Goal: Understand process/instructions: Learn how to perform a task or action

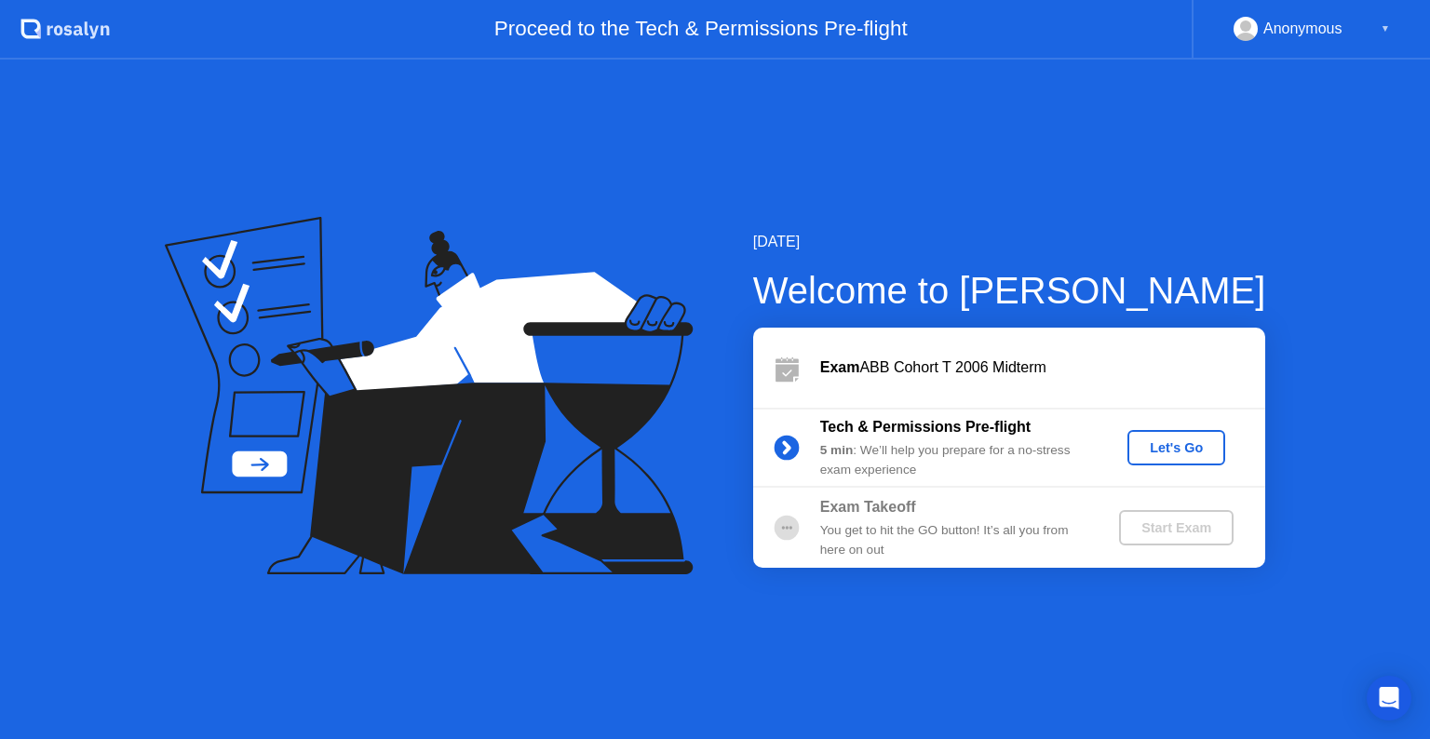
click at [1196, 458] on button "Let's Go" at bounding box center [1176, 447] width 98 height 35
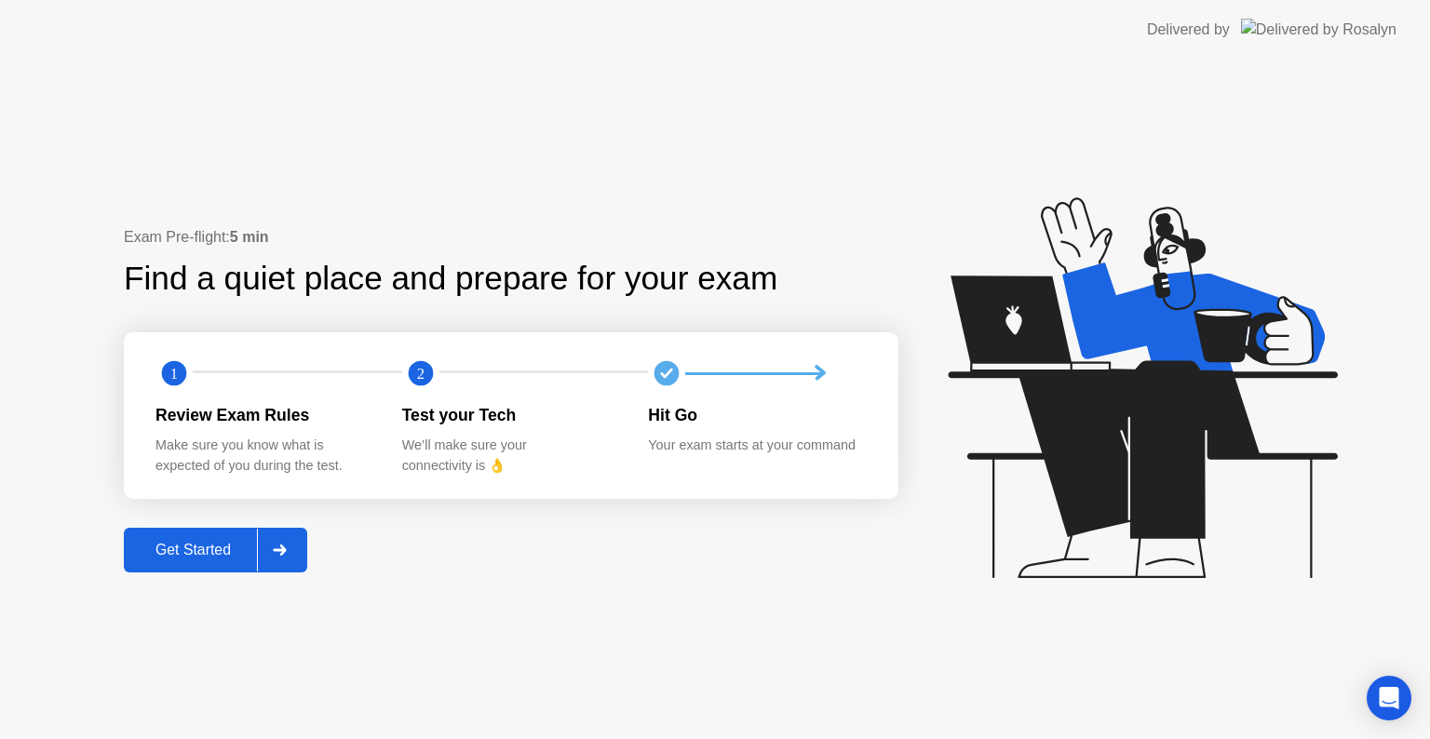
click at [234, 558] on div "Get Started" at bounding box center [193, 550] width 128 height 17
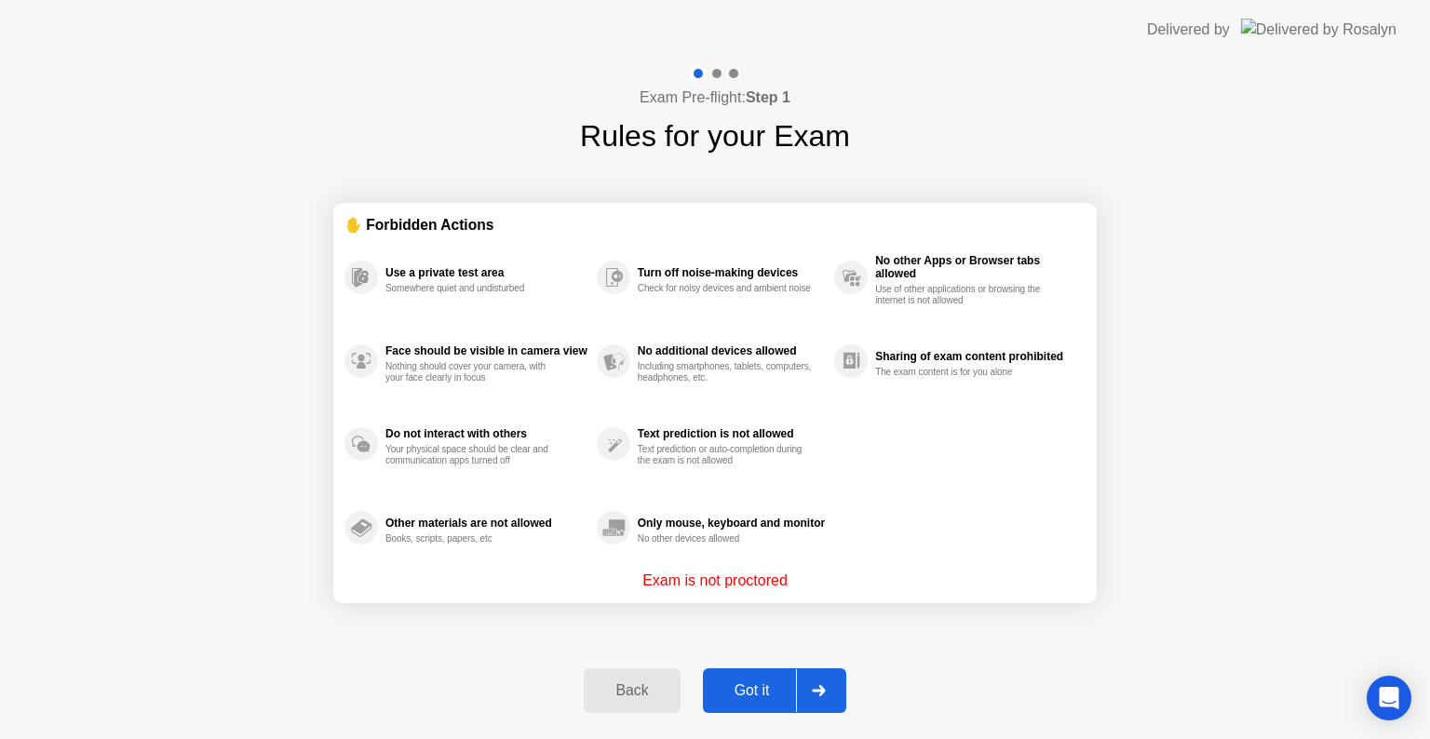
click at [823, 687] on icon at bounding box center [818, 690] width 13 height 11
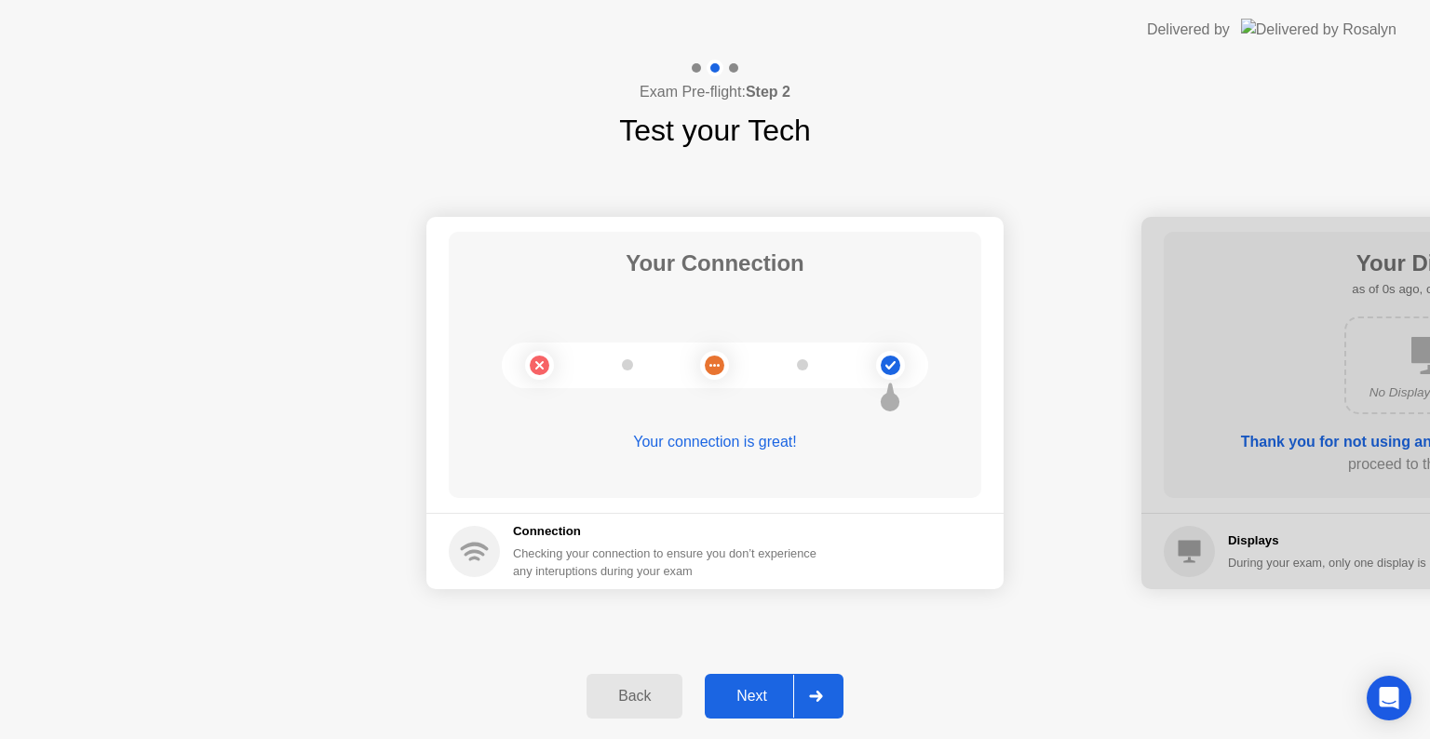
click at [823, 689] on div at bounding box center [815, 696] width 45 height 43
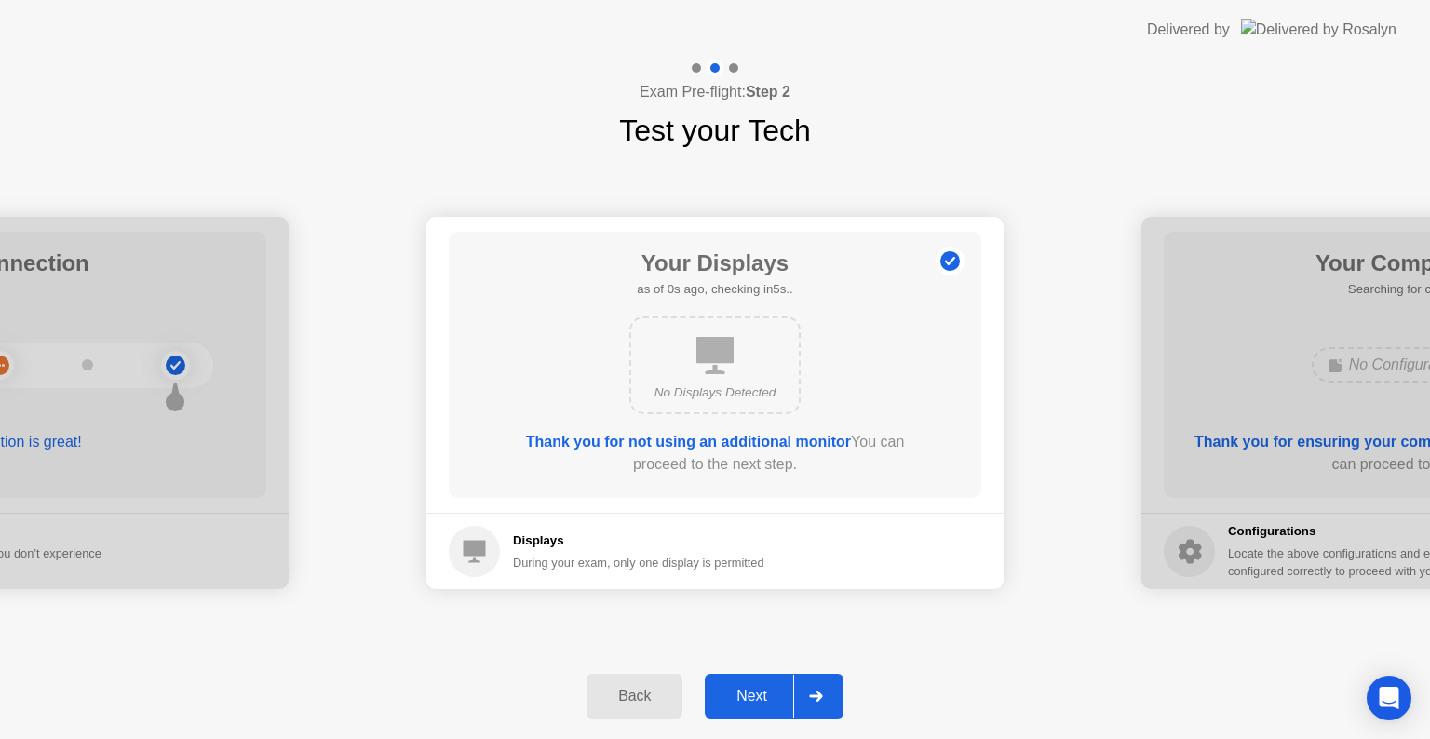
click at [823, 689] on div at bounding box center [815, 696] width 45 height 43
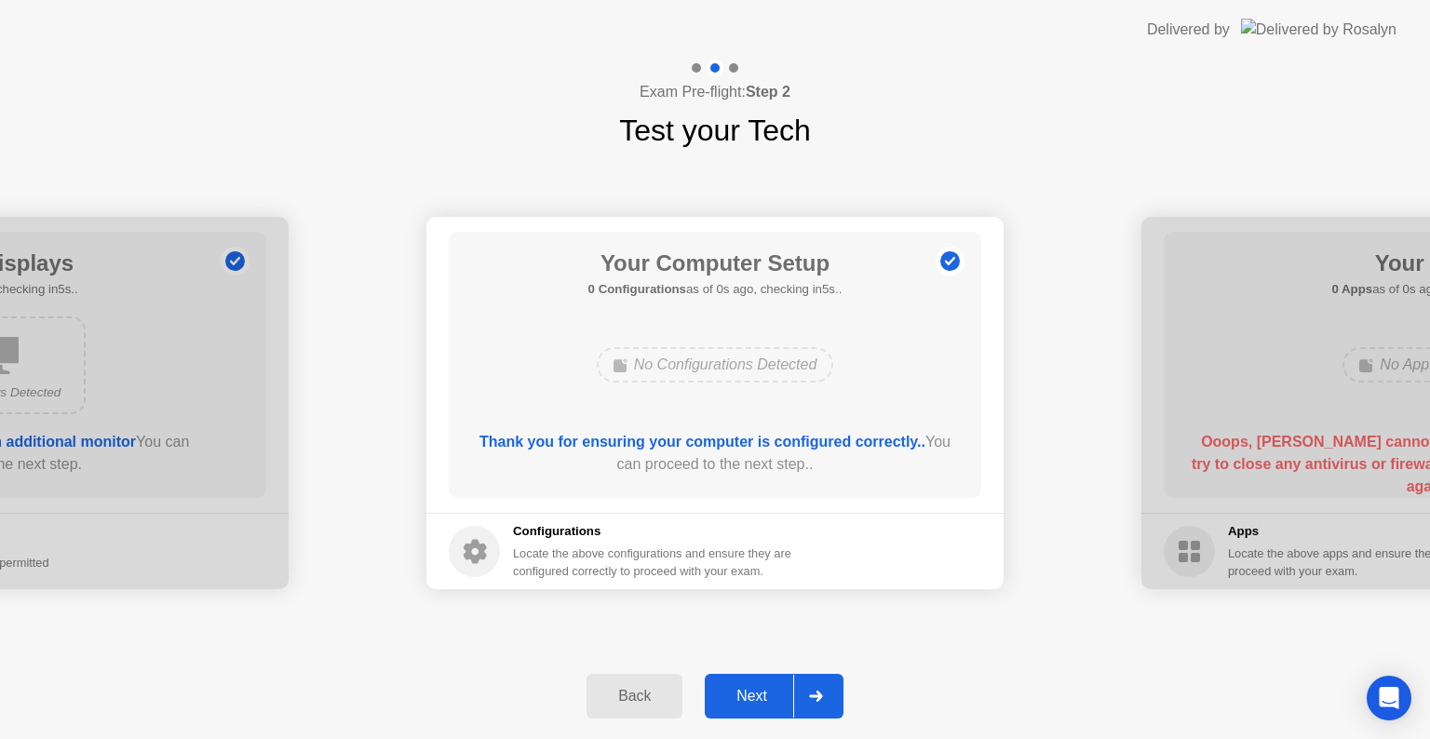
click at [823, 689] on div at bounding box center [815, 696] width 45 height 43
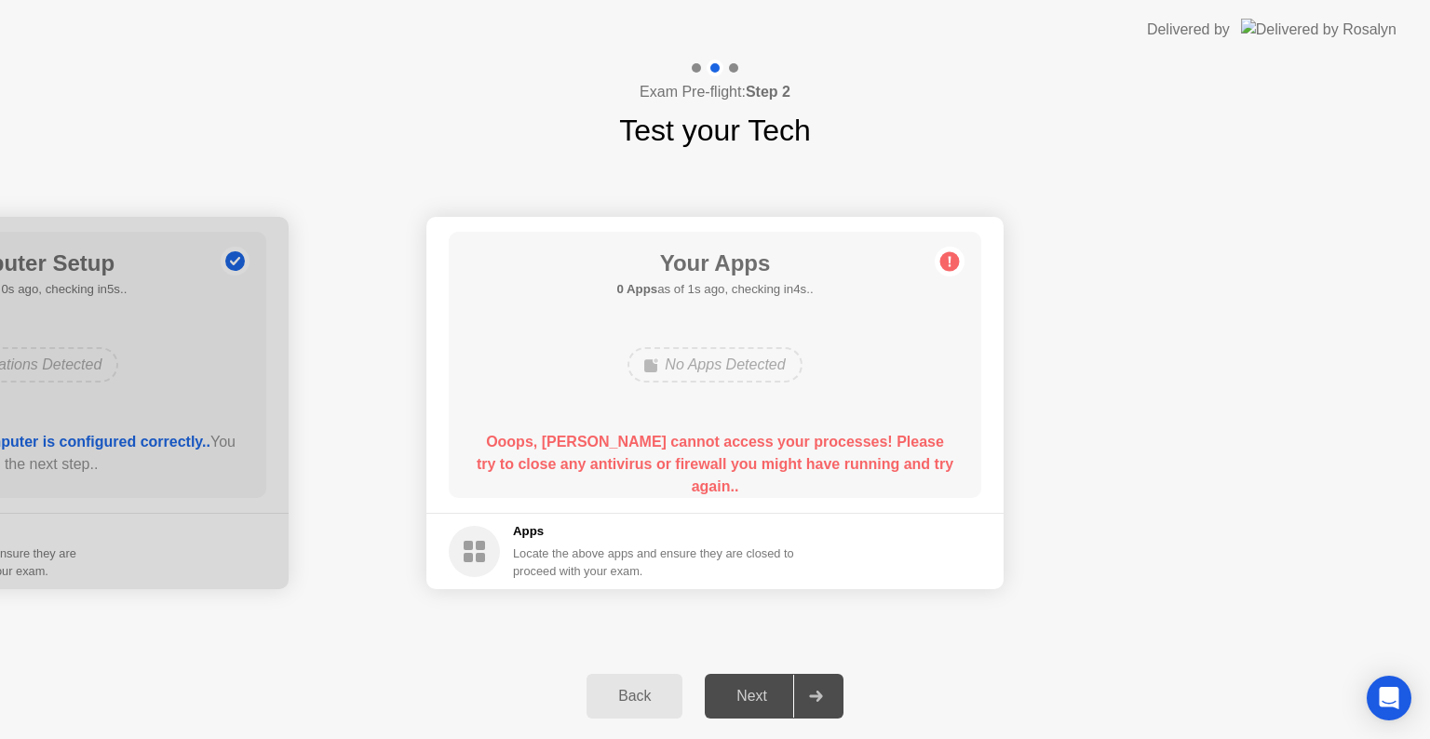
click at [651, 678] on button "Back" at bounding box center [634, 696] width 96 height 45
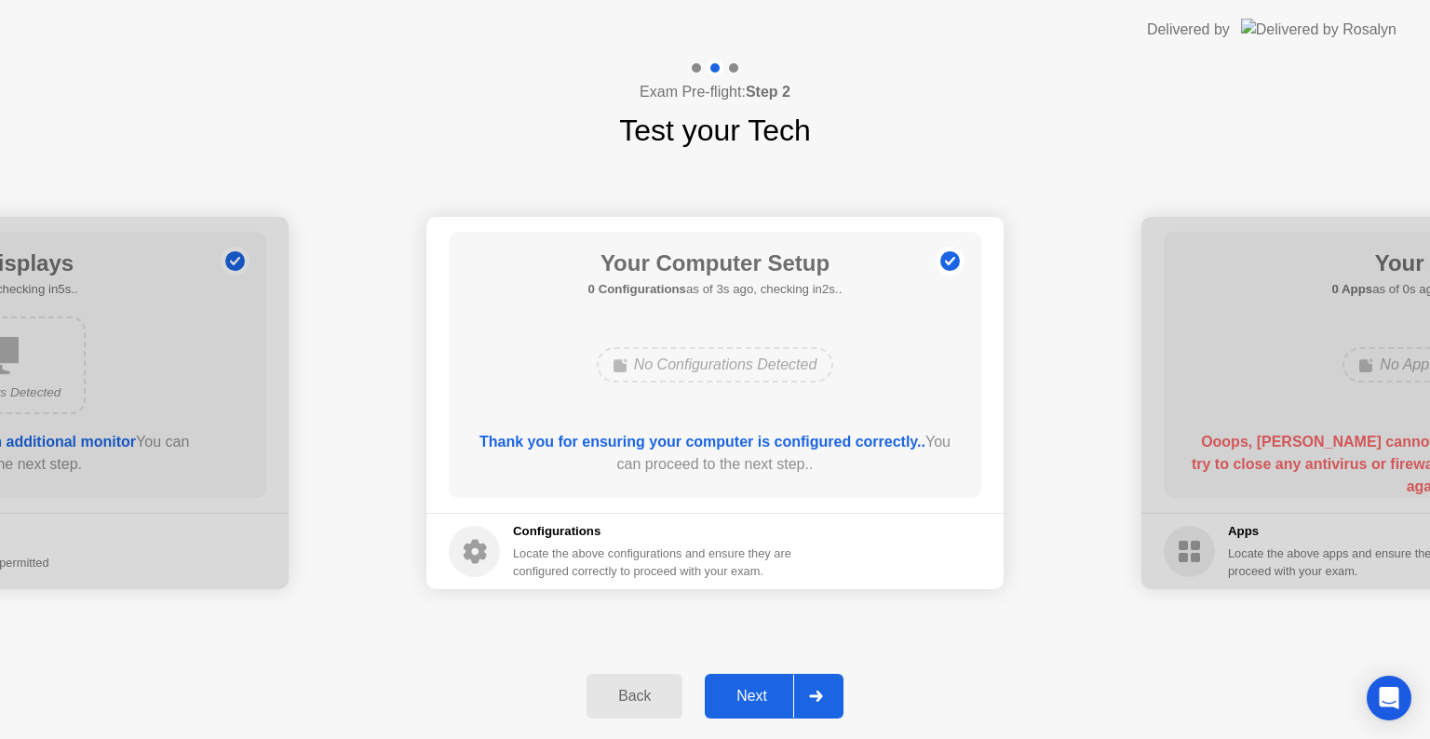
click at [782, 705] on div "Next" at bounding box center [751, 696] width 83 height 17
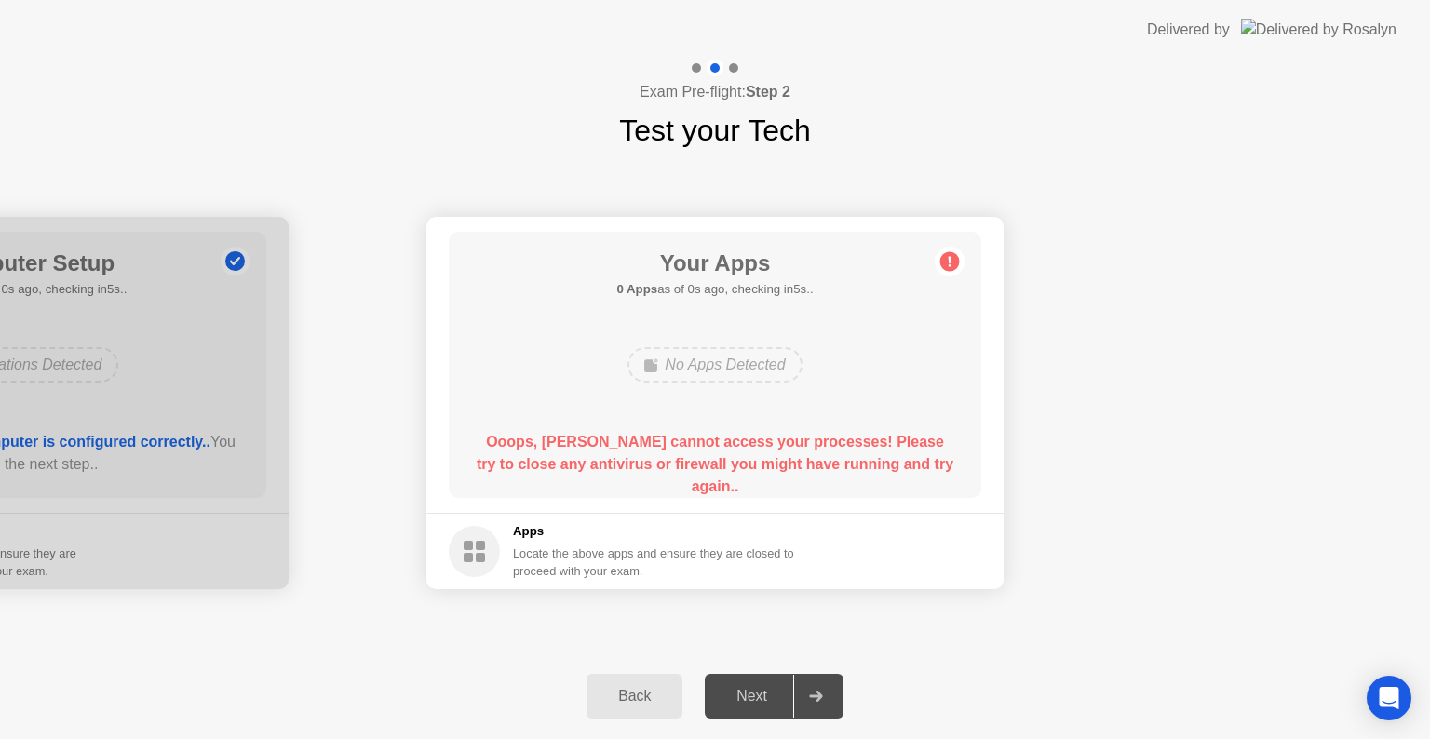
click at [782, 705] on div "Next" at bounding box center [751, 696] width 83 height 17
click at [818, 695] on icon at bounding box center [815, 696] width 13 height 11
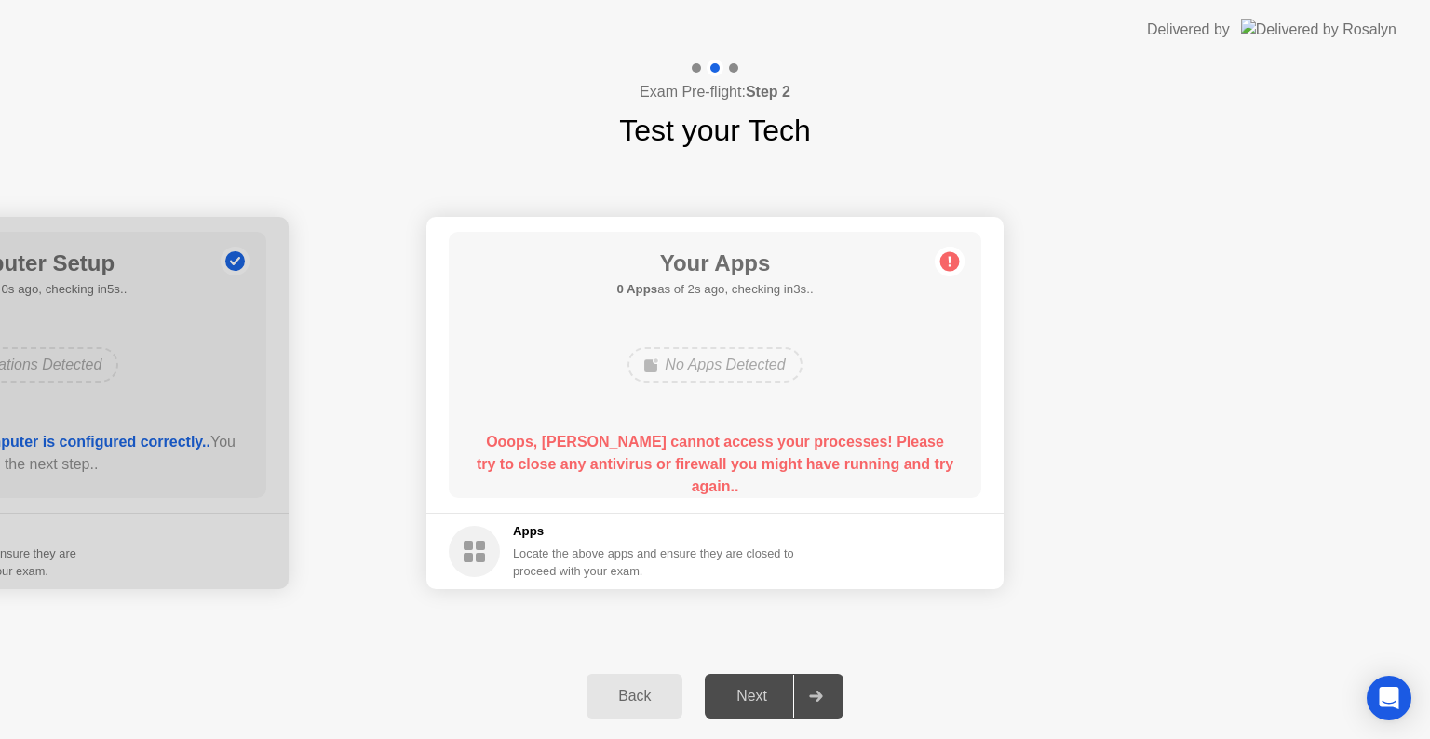
click at [818, 695] on icon at bounding box center [815, 696] width 13 height 11
click at [832, 690] on div at bounding box center [815, 696] width 45 height 43
